Goal: Check status: Check status

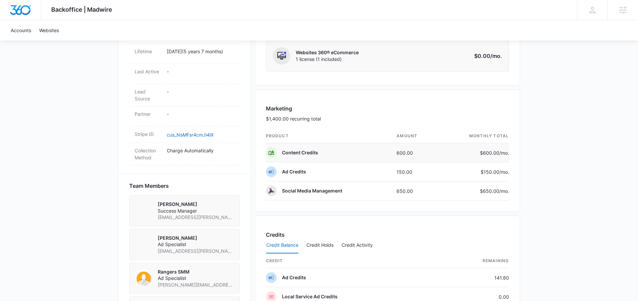
scroll to position [438, 0]
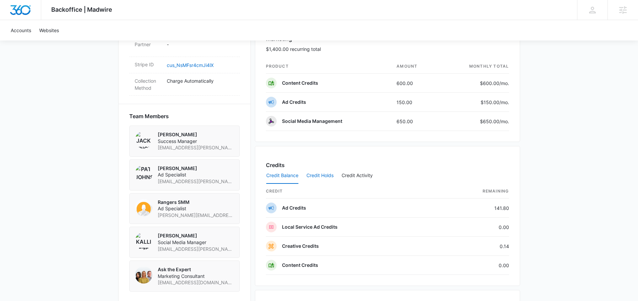
drag, startPoint x: 326, startPoint y: 177, endPoint x: 334, endPoint y: 175, distance: 8.3
click at [326, 177] on button "Credit Holds" at bounding box center [320, 176] width 27 height 16
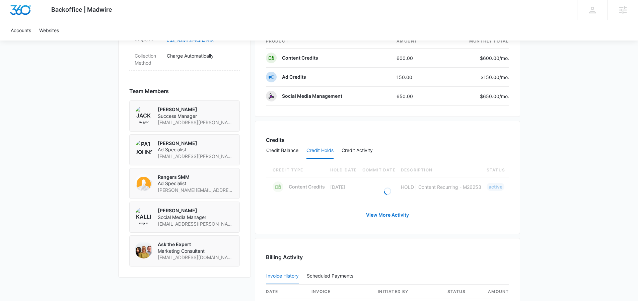
scroll to position [499, 0]
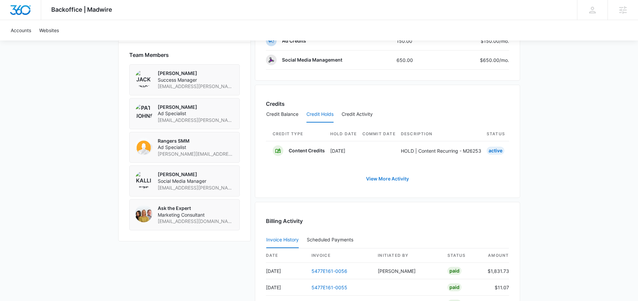
click at [399, 185] on link "View More Activity" at bounding box center [387, 179] width 56 height 16
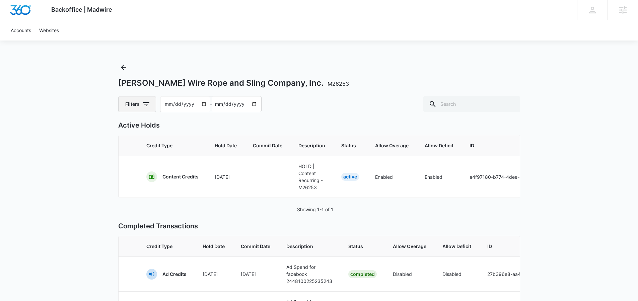
click at [135, 107] on button "Filters" at bounding box center [137, 104] width 38 height 16
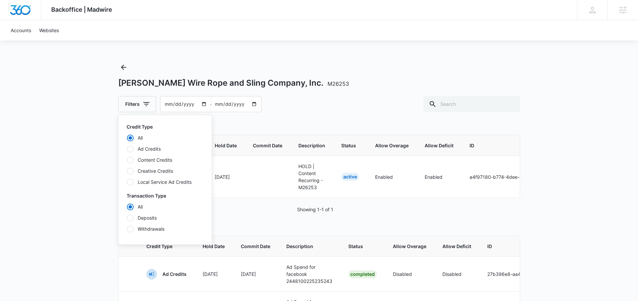
click at [140, 148] on label "Ad Credits" at bounding box center [165, 148] width 77 height 7
click at [127, 149] on input "Ad Credits" at bounding box center [127, 149] width 0 height 0
radio input "false"
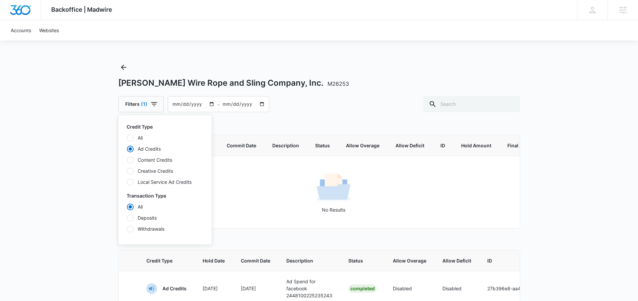
click at [143, 161] on label "Content Credits" at bounding box center [165, 159] width 77 height 7
click at [127, 160] on input "Content Credits" at bounding box center [127, 160] width 0 height 0
radio input "false"
radio input "true"
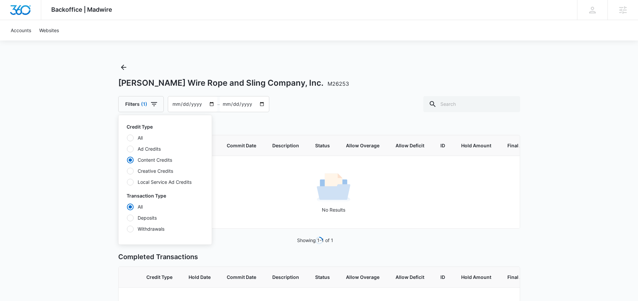
click at [303, 121] on div "Loading Active Holds Credit Type Hold Date Commit Date Description Status Allow…" at bounding box center [319, 240] width 402 height 240
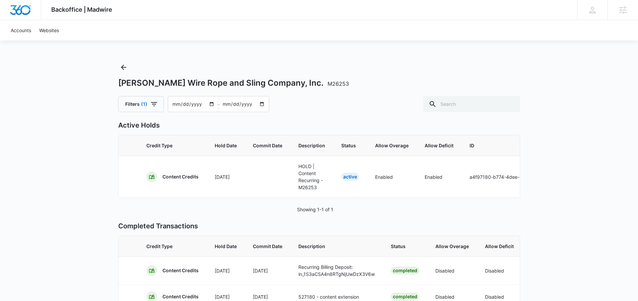
click at [209, 109] on input "[DATE]" at bounding box center [192, 103] width 49 height 15
click at [208, 104] on input "[DATE]" at bounding box center [192, 103] width 49 height 15
type input "[DATE]"
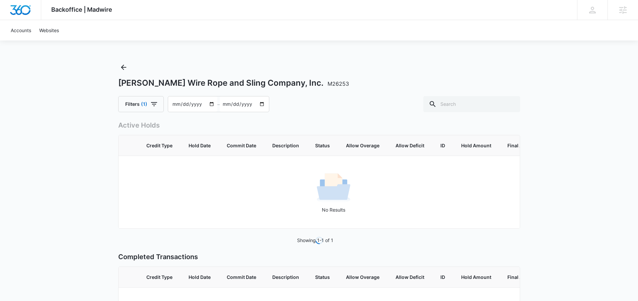
click at [322, 106] on div "Filters [PHONE_NUMBER][DATE] – [DATE]" at bounding box center [319, 104] width 402 height 16
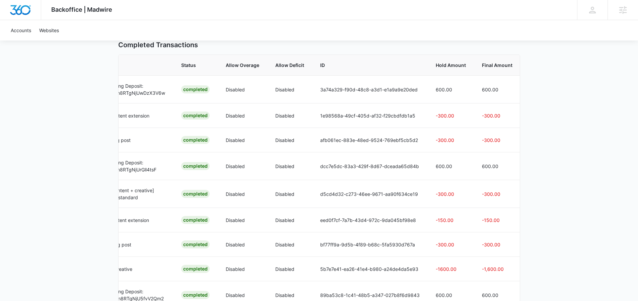
scroll to position [139, 0]
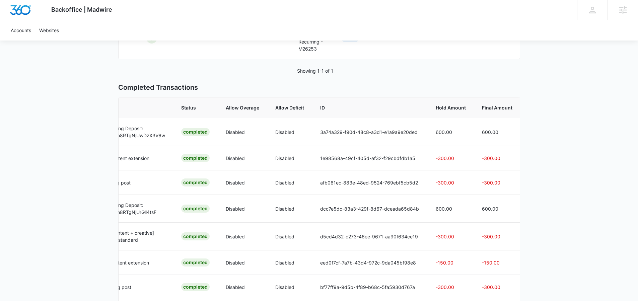
click at [586, 109] on div "Backoffice | Madwire Apps Settings ED [PERSON_NAME] [PERSON_NAME][EMAIL_ADDRESS…" at bounding box center [319, 124] width 638 height 527
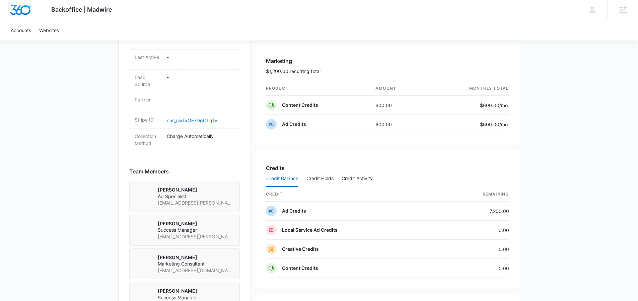
scroll to position [388, 0]
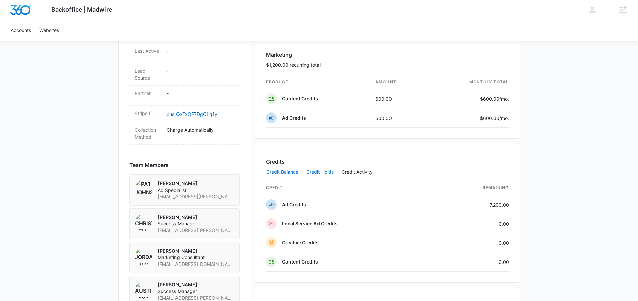
click at [313, 169] on button "Credit Holds" at bounding box center [320, 172] width 27 height 16
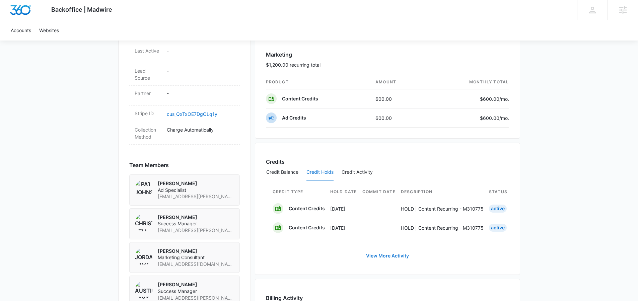
click at [379, 262] on link "View More Activity" at bounding box center [387, 256] width 56 height 16
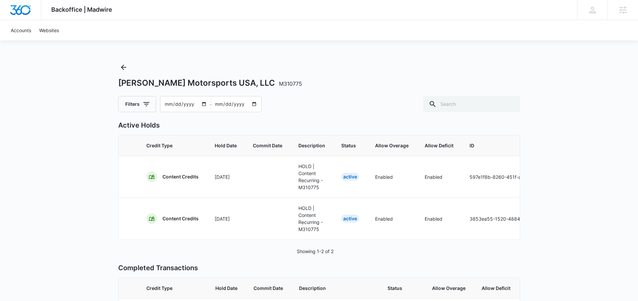
scroll to position [0, 147]
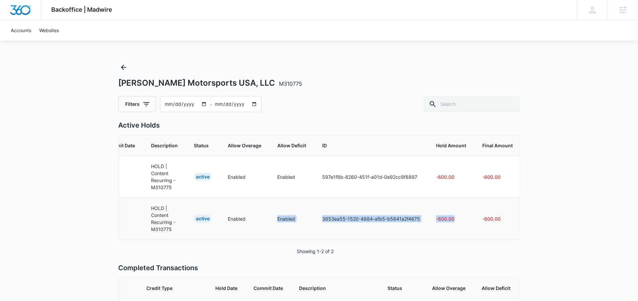
drag, startPoint x: 425, startPoint y: 239, endPoint x: 226, endPoint y: 239, distance: 199.0
click at [226, 239] on tr "Content Credits Aug 26 HOLD | Content Recurring - M310775 Active Enabled Enable…" at bounding box center [247, 219] width 552 height 42
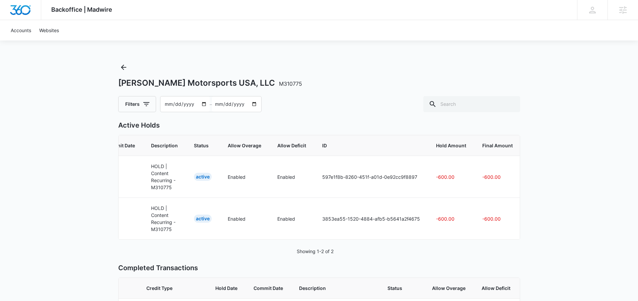
click at [608, 141] on div "Backoffice | Madwire Apps Settings ED Elizabeth Dutton elizabeth.dutton@madwire…" at bounding box center [319, 272] width 638 height 545
